Goal: Navigation & Orientation: Find specific page/section

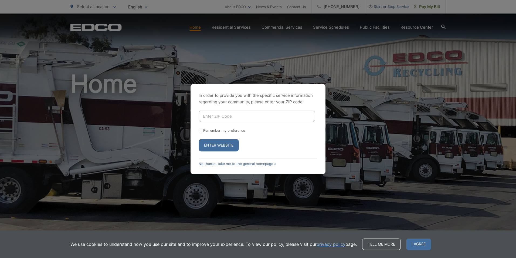
click at [238, 120] on input "Enter ZIP Code" at bounding box center [257, 115] width 117 height 11
